Goal: Task Accomplishment & Management: Use online tool/utility

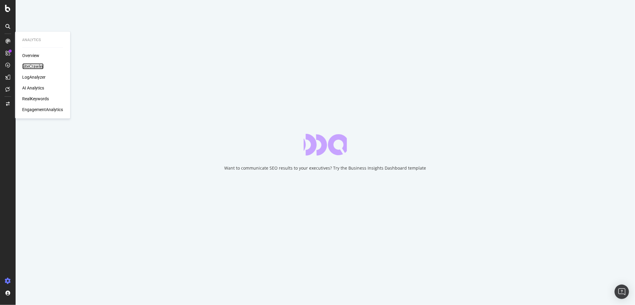
click at [28, 65] on div "SiteCrawler" at bounding box center [32, 66] width 21 height 6
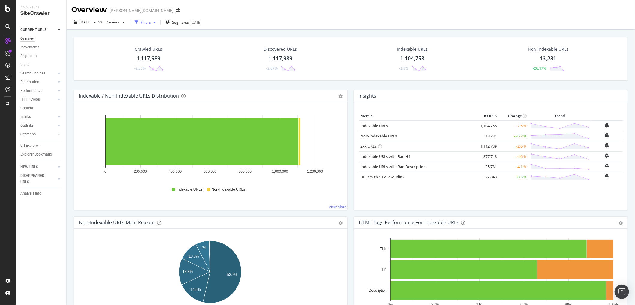
click at [151, 22] on div "Filters" at bounding box center [146, 22] width 10 height 5
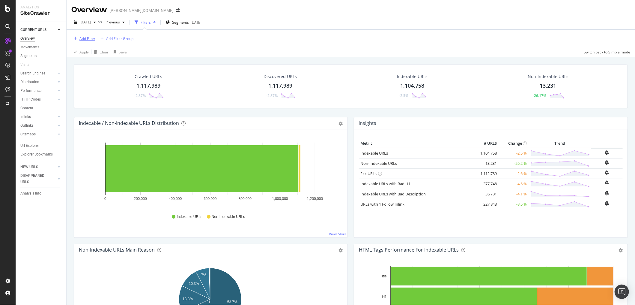
click at [85, 36] on div "Add Filter" at bounding box center [87, 38] width 16 height 5
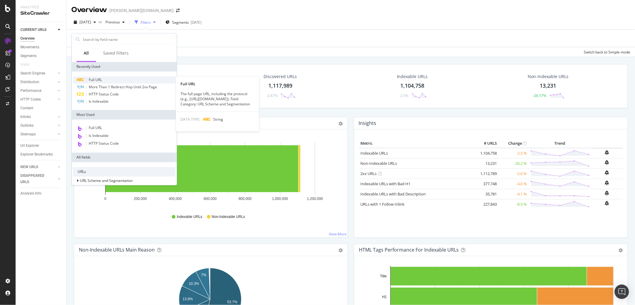
click at [89, 78] on span "Full URL" at bounding box center [95, 79] width 13 height 5
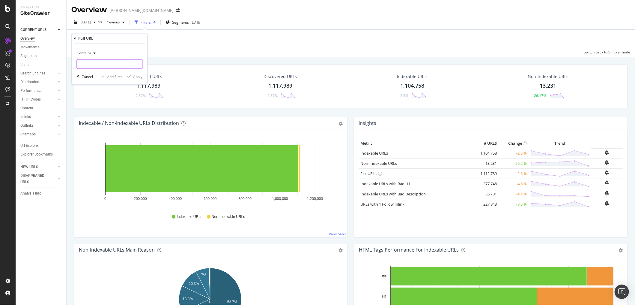
click at [97, 62] on input "text" at bounding box center [109, 64] width 65 height 10
paste input "[URL][DOMAIN_NAME][PERSON_NAME]"
type input "[URL][DOMAIN_NAME][PERSON_NAME]"
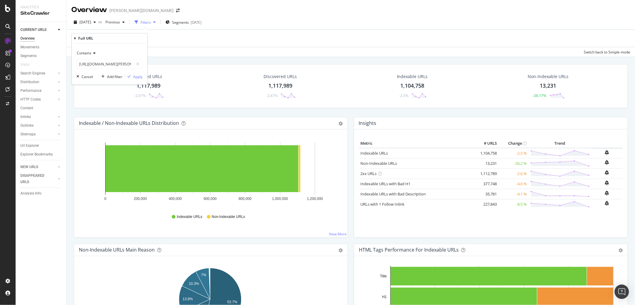
click at [88, 54] on span "Contains" at bounding box center [84, 53] width 15 height 5
click at [123, 47] on div "Contains Equal to Not equal to Starts with Doesn't start with Ends with Doesn't…" at bounding box center [110, 64] width 76 height 41
click at [136, 76] on div "Apply" at bounding box center [137, 76] width 9 height 5
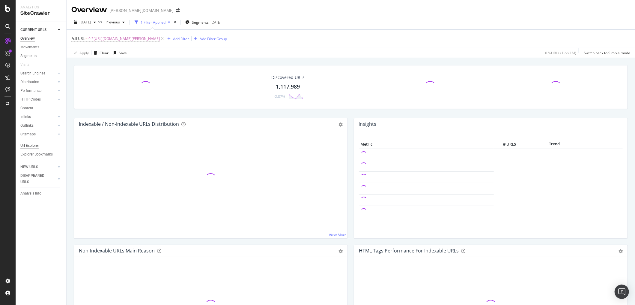
click at [26, 145] on div "Url Explorer" at bounding box center [29, 145] width 19 height 6
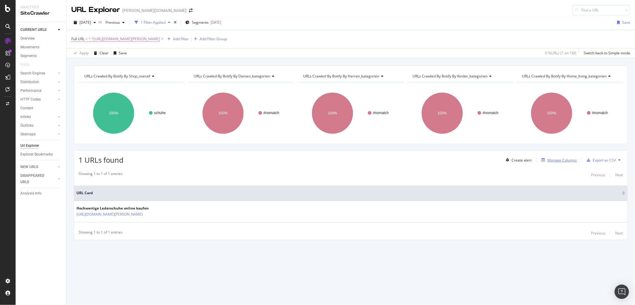
click at [558, 159] on div "Manage Columns" at bounding box center [562, 159] width 29 height 5
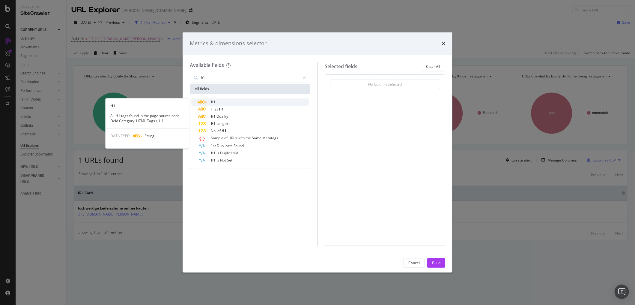
type input "h1"
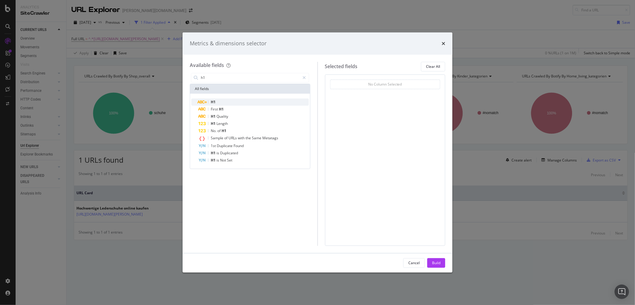
click at [220, 101] on div "H1" at bounding box center [254, 101] width 110 height 7
click at [437, 260] on div "Build" at bounding box center [436, 262] width 8 height 5
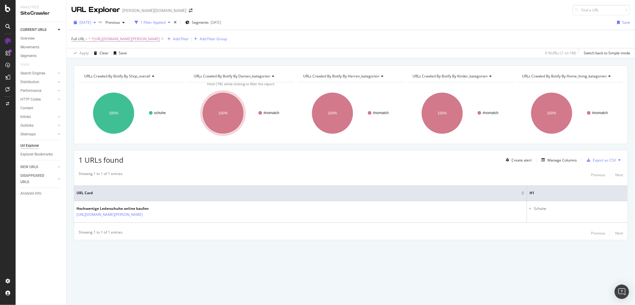
click at [91, 21] on span "[DATE]" at bounding box center [85, 22] width 12 height 5
click at [97, 51] on div "[DATE]" at bounding box center [96, 49] width 32 height 5
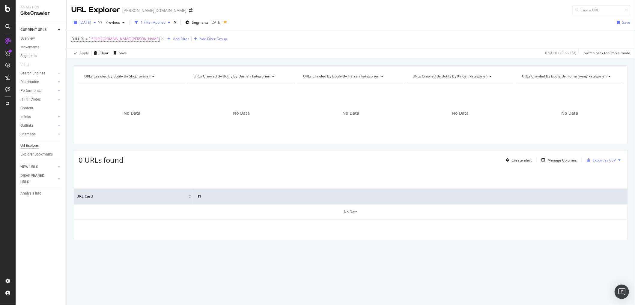
click at [91, 22] on span "[DATE]" at bounding box center [85, 22] width 12 height 5
click at [97, 42] on div "[DATE] 1.0M URLs" at bounding box center [110, 38] width 71 height 9
